Goal: Task Accomplishment & Management: Manage account settings

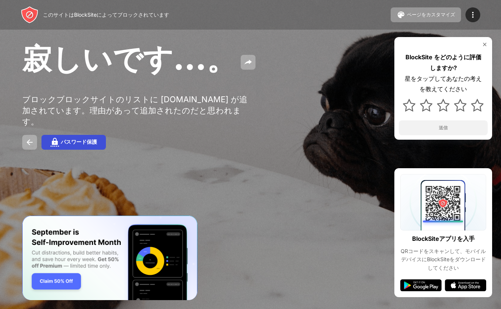
click at [83, 139] on font "パスワード保護" at bounding box center [79, 142] width 36 height 6
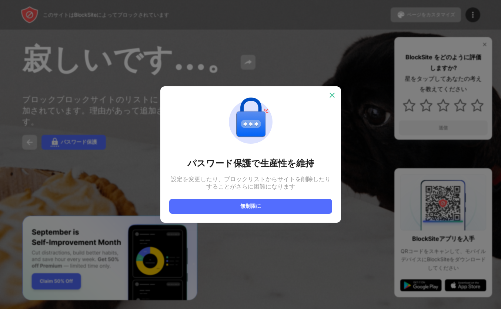
click at [333, 94] on img at bounding box center [332, 94] width 7 height 7
